Goal: Task Accomplishment & Management: Use online tool/utility

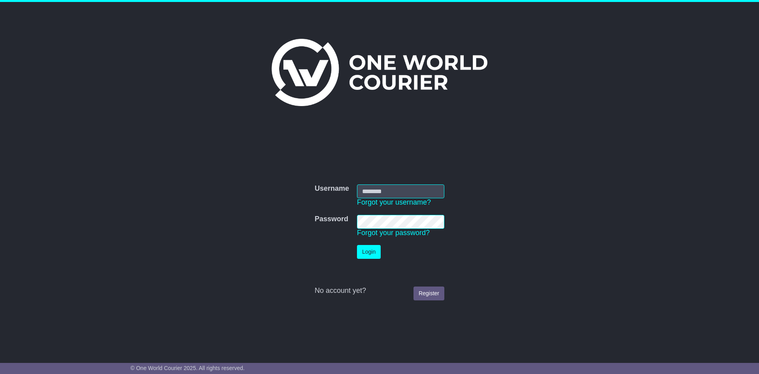
type input "**********"
click at [365, 248] on button "Login" at bounding box center [369, 252] width 24 height 14
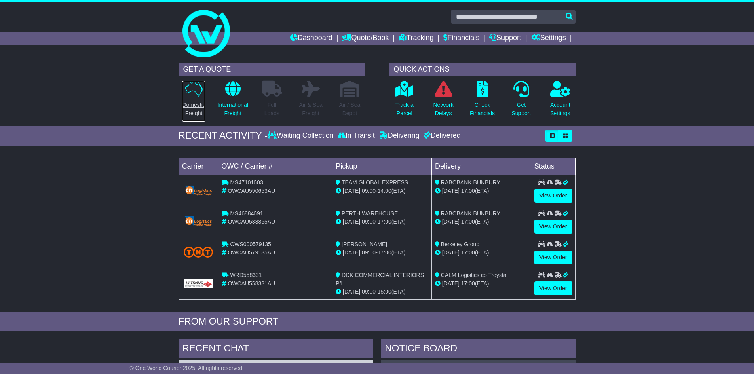
click at [194, 110] on p "Domestic Freight" at bounding box center [193, 109] width 23 height 17
